Goal: Task Accomplishment & Management: Manage account settings

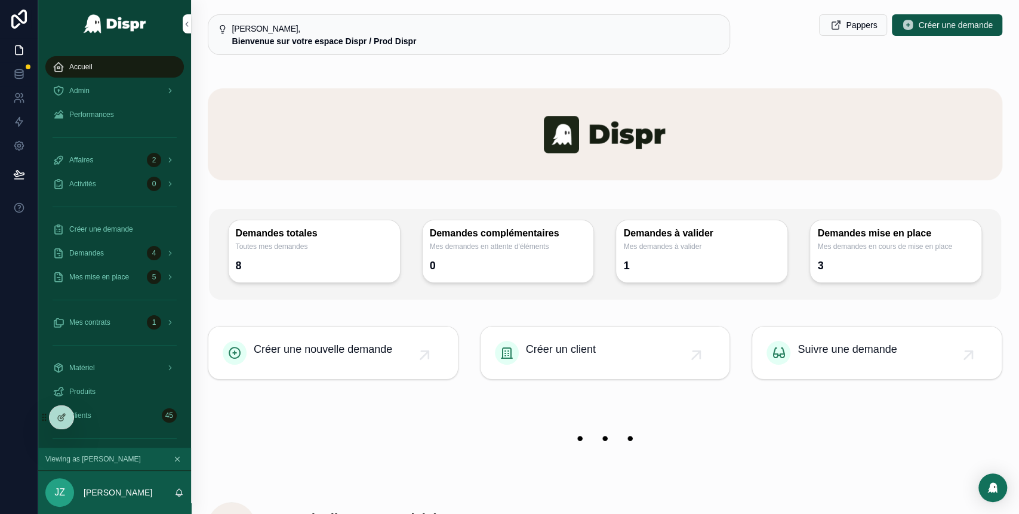
scroll to position [399, 0]
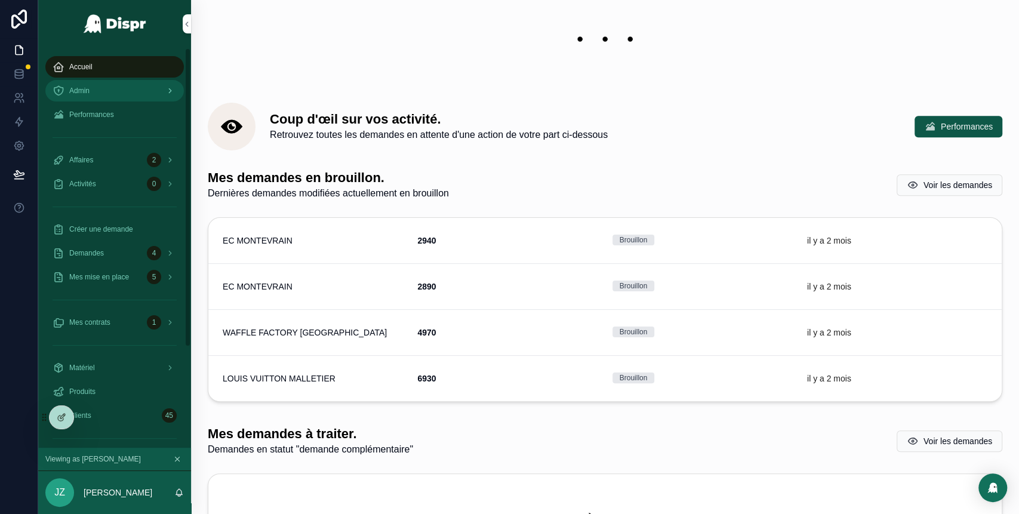
click at [90, 85] on div "Admin" at bounding box center [115, 90] width 124 height 19
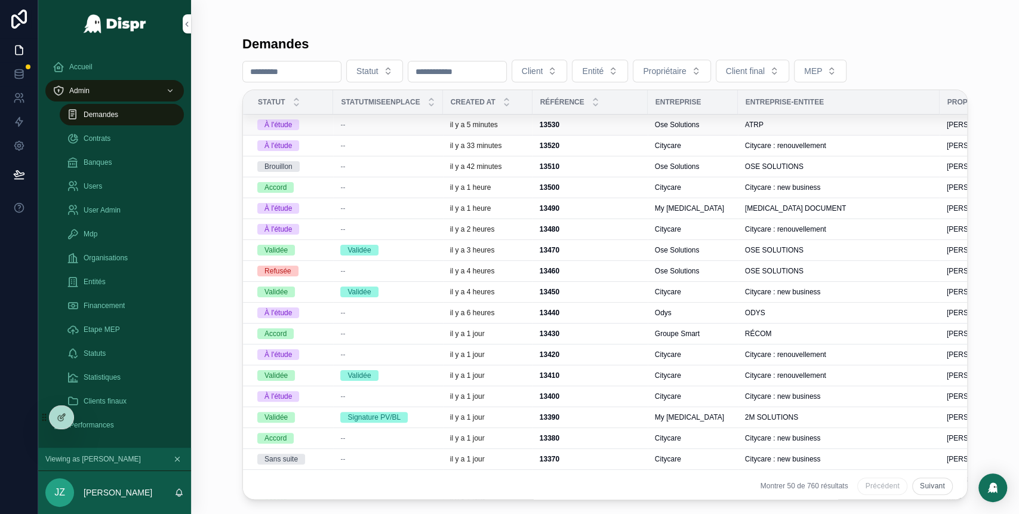
click at [361, 122] on div "--" at bounding box center [387, 125] width 95 height 10
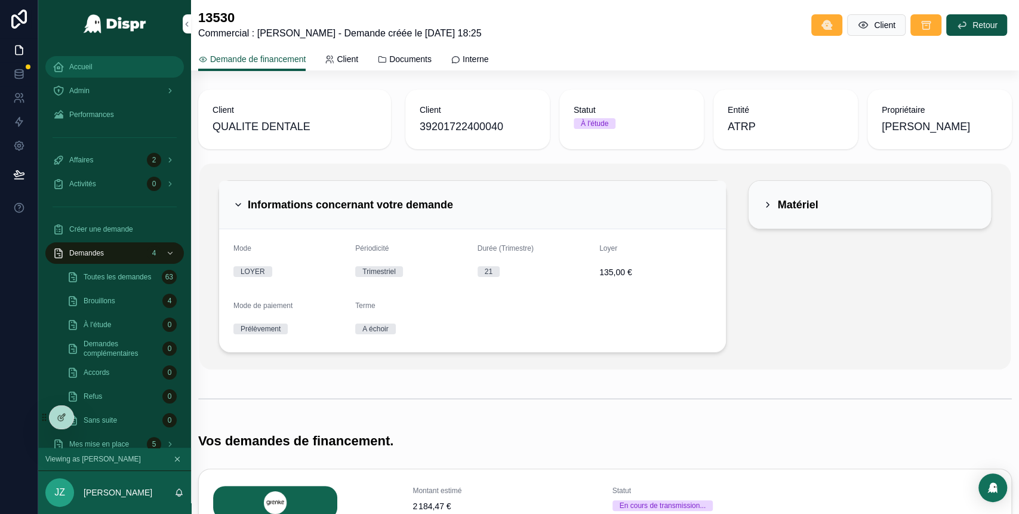
click at [91, 67] on span "Accueil" at bounding box center [80, 67] width 23 height 10
